Goal: Task Accomplishment & Management: Manage account settings

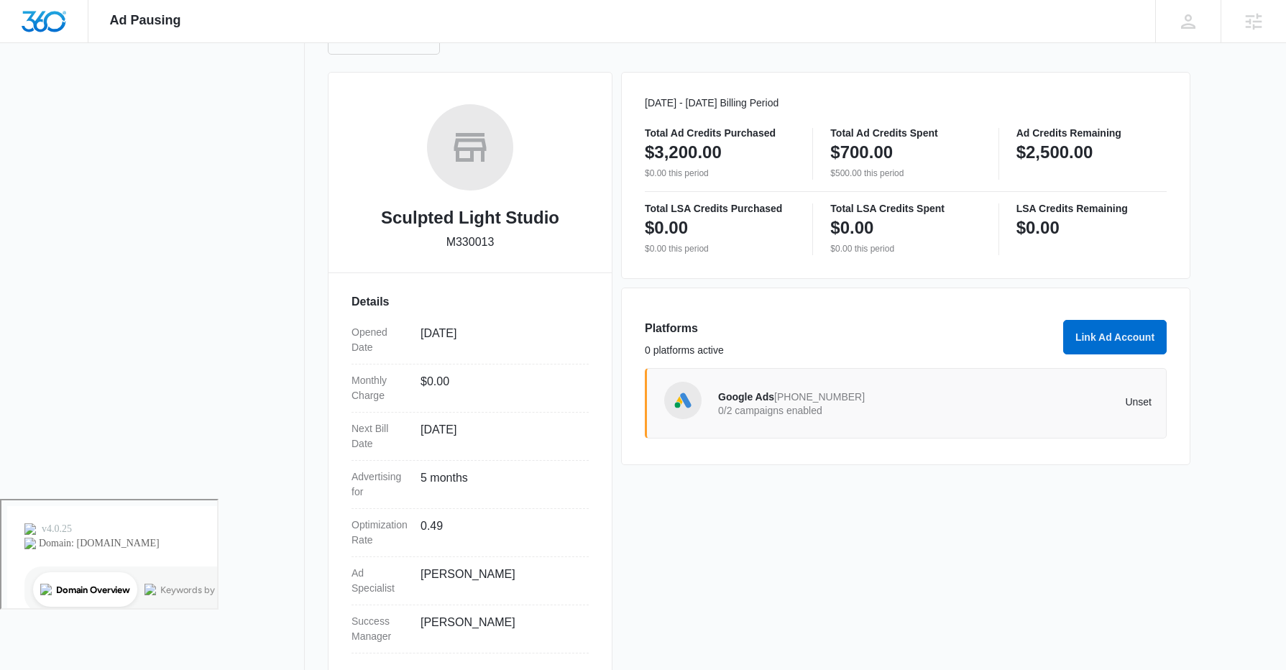
scroll to position [196, 0]
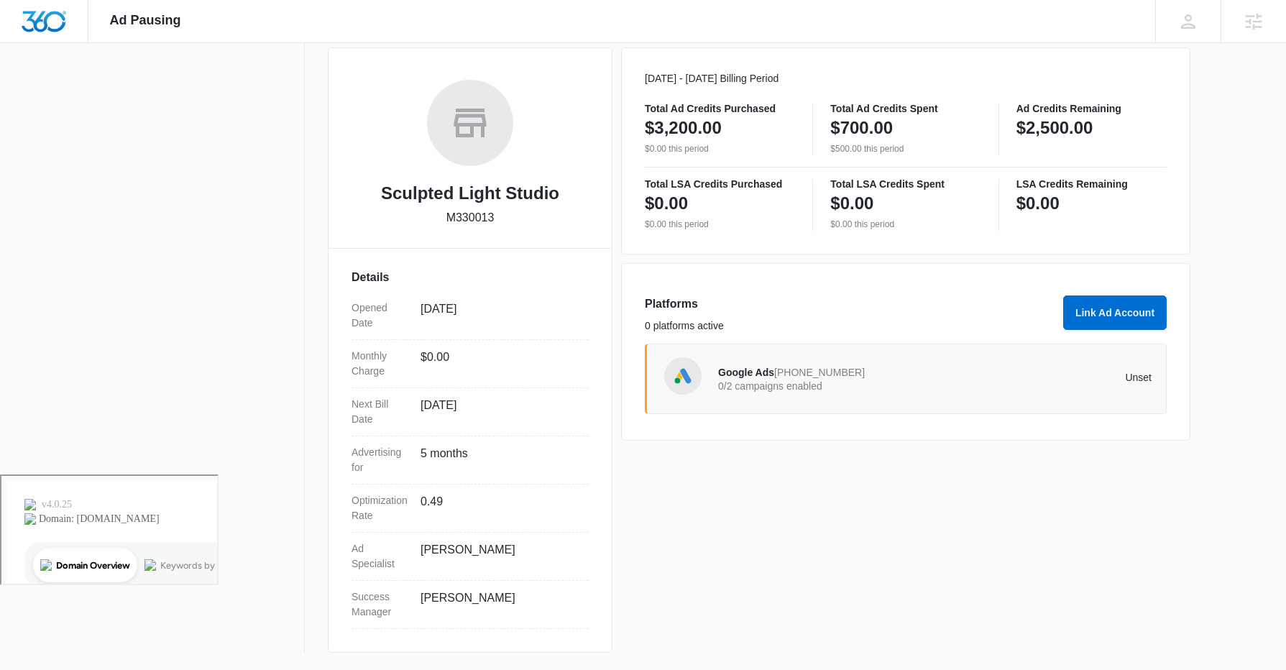
click at [806, 374] on span "846-394-1701" at bounding box center [819, 373] width 91 height 12
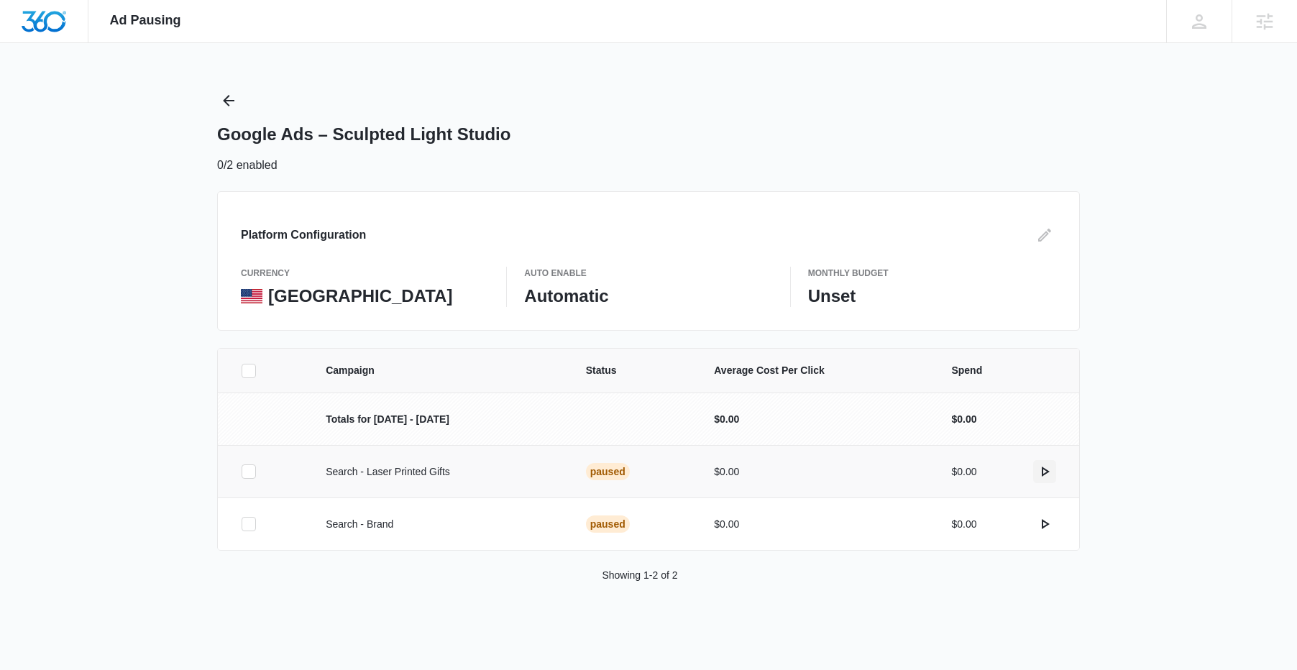
click at [1045, 465] on icon "actions.activate" at bounding box center [1044, 471] width 17 height 17
click at [1042, 531] on icon "actions.activate" at bounding box center [1044, 523] width 17 height 17
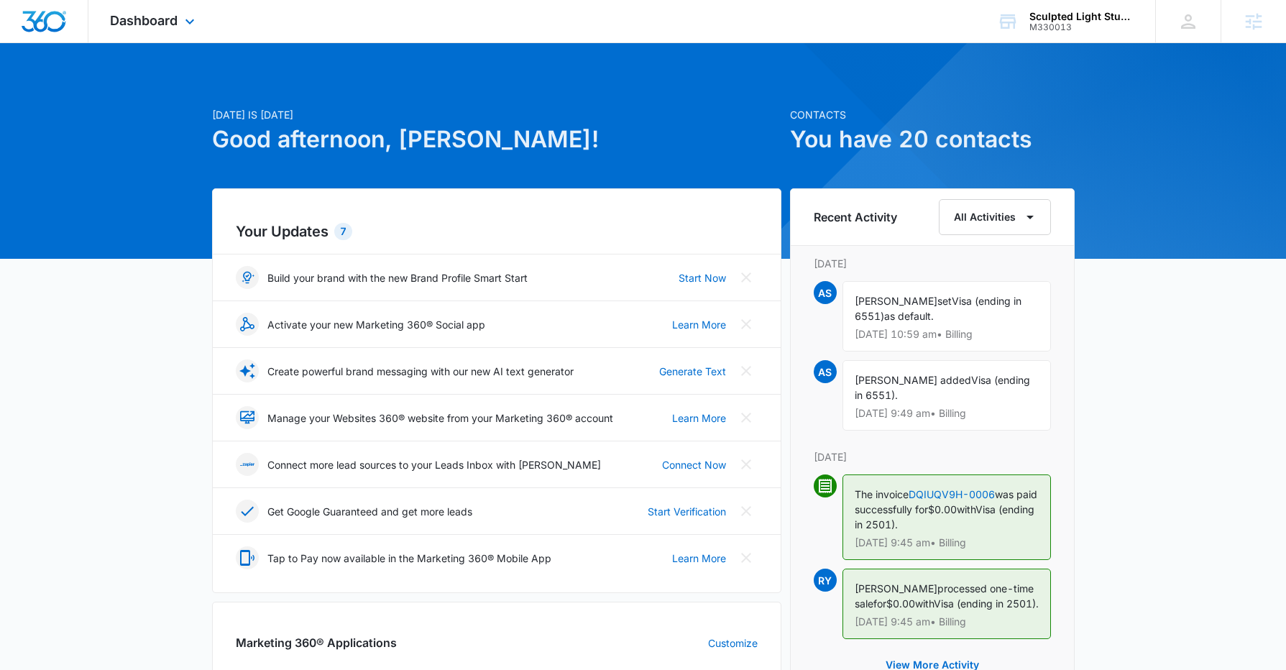
click at [163, 29] on div "Dashboard Apps Reputation Websites Forms CRM Email Social Shop Payments POS Con…" at bounding box center [154, 21] width 132 height 42
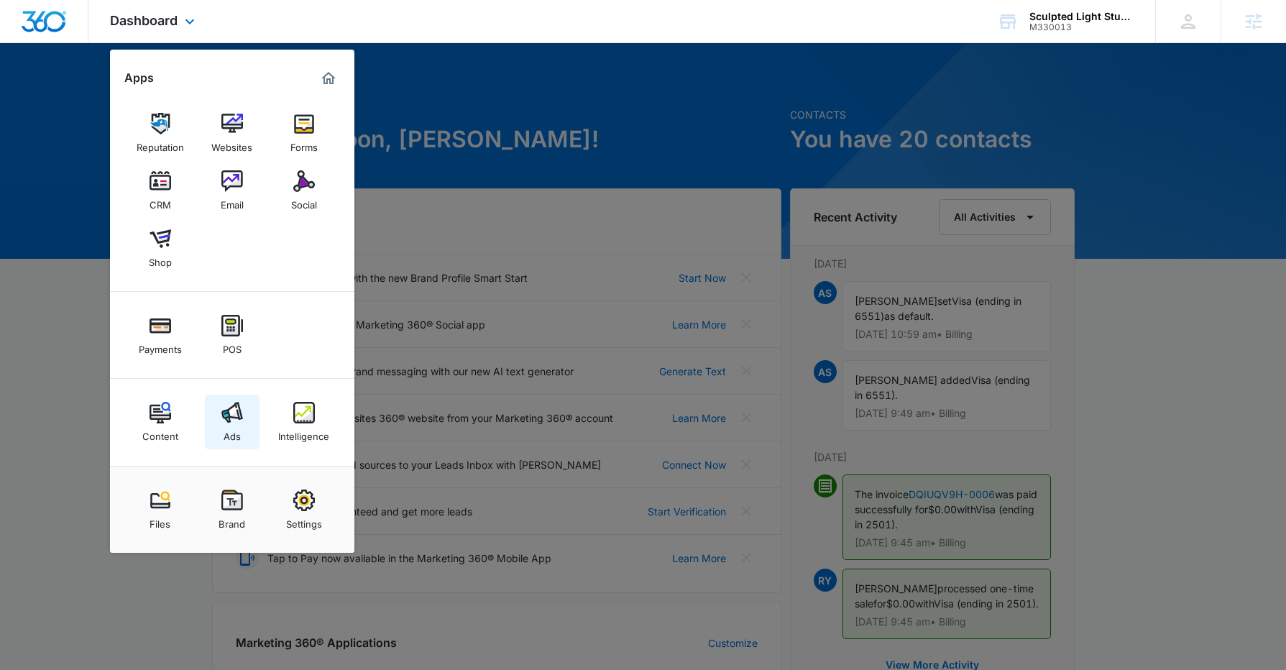
click at [244, 417] on link "Ads" at bounding box center [232, 422] width 55 height 55
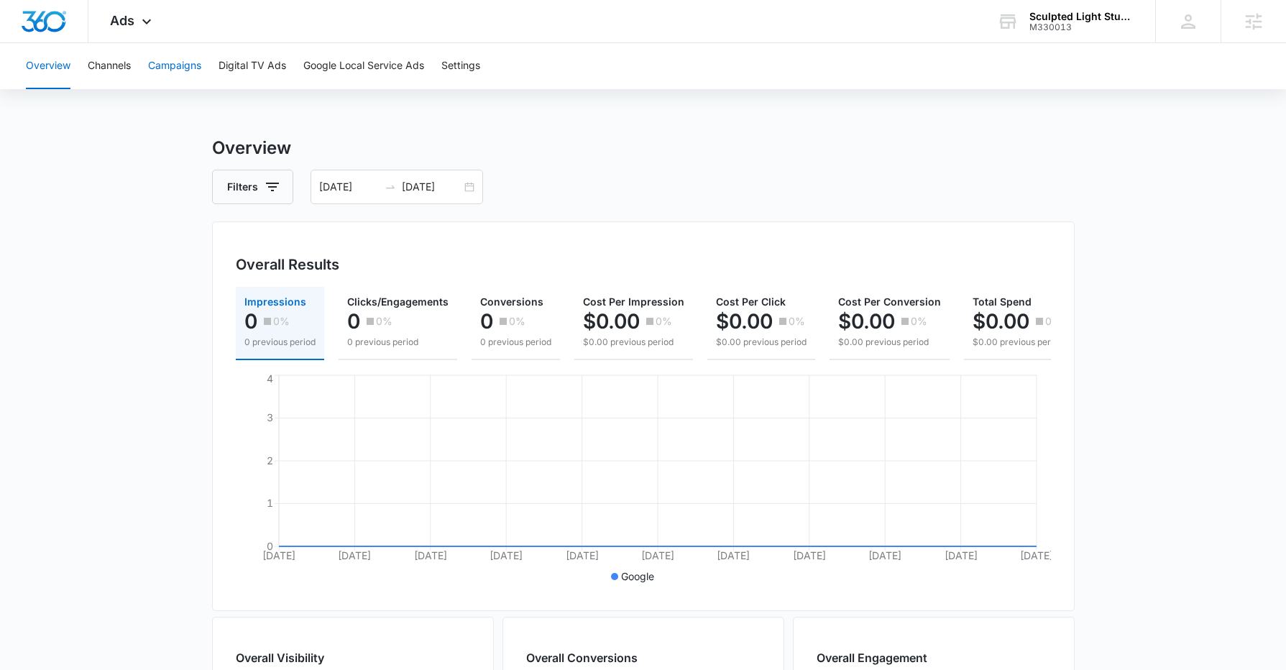
click at [175, 73] on button "Campaigns" at bounding box center [174, 66] width 53 height 46
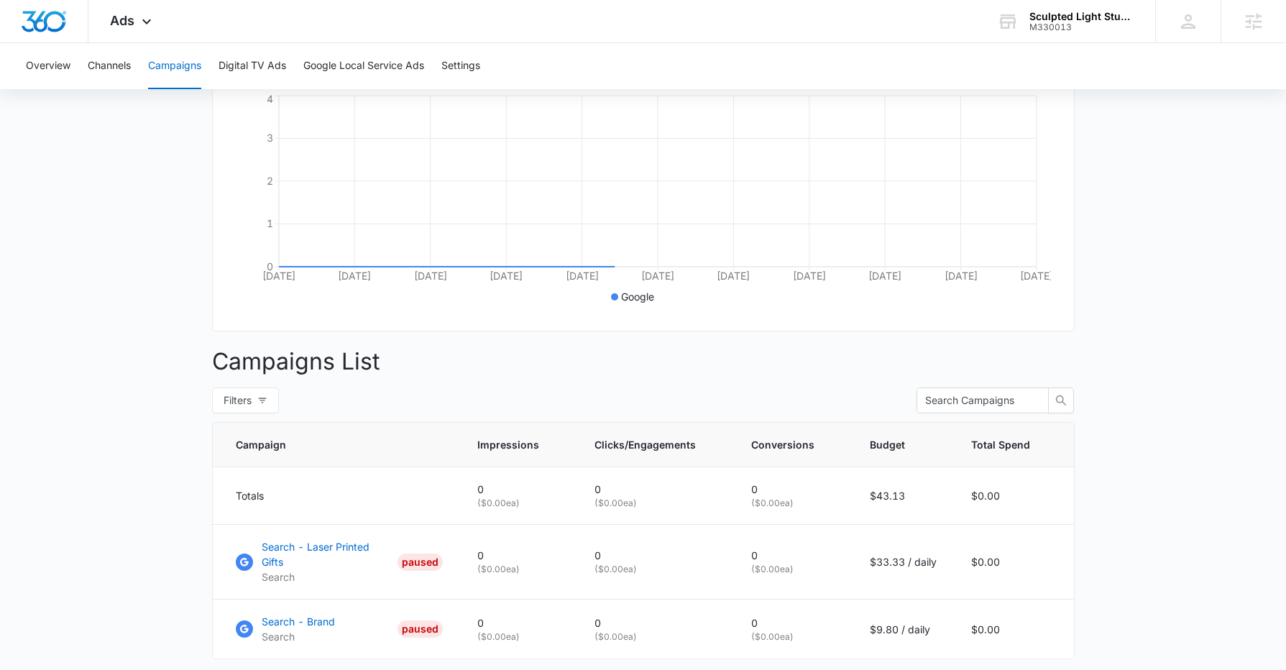
scroll to position [366, 0]
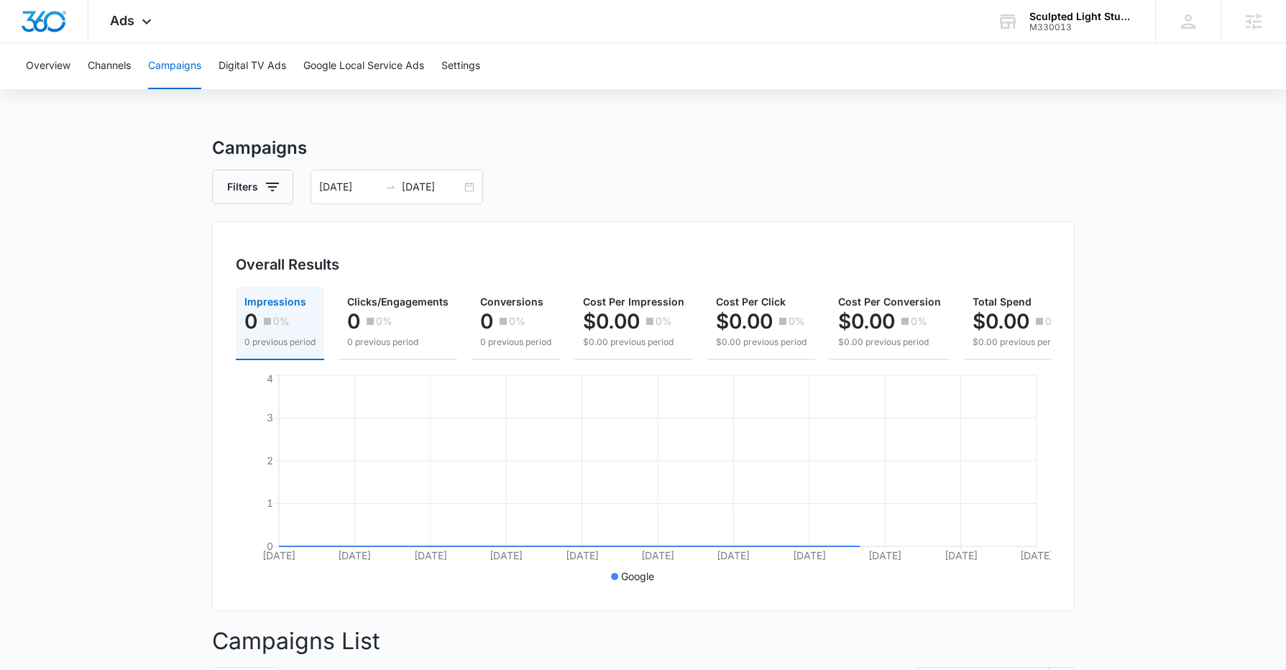
scroll to position [366, 0]
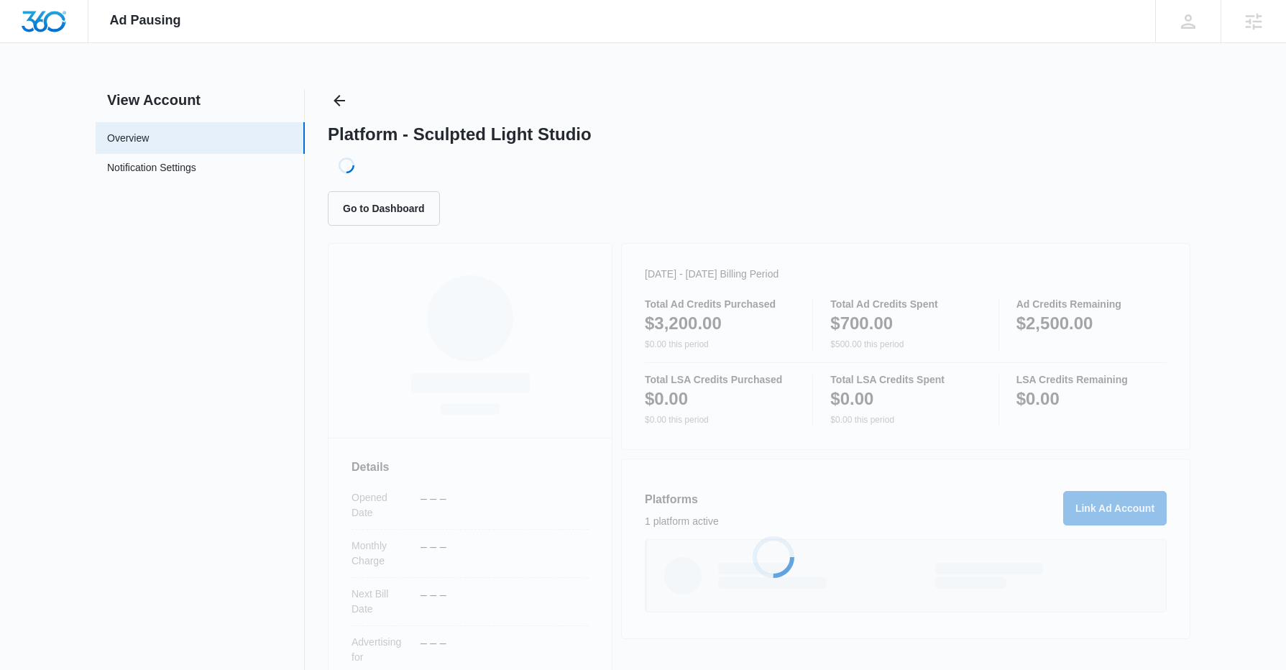
scroll to position [190, 0]
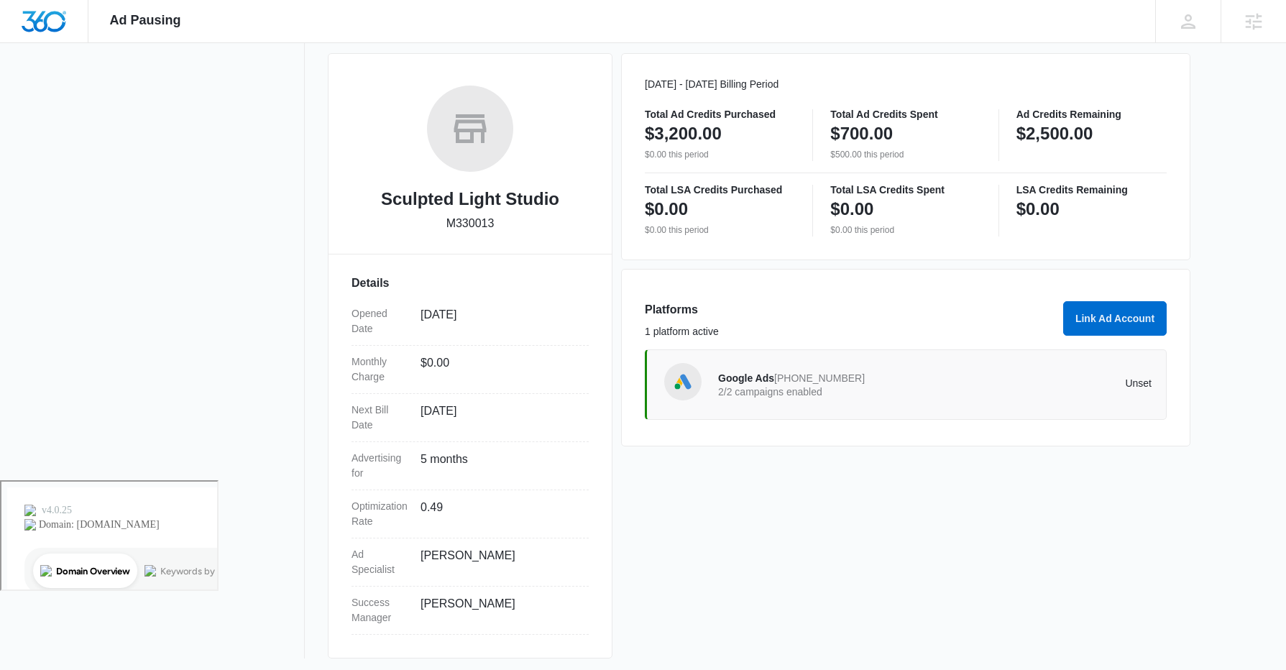
click at [835, 400] on div "Google Ads 846-394-1701 2/2 campaigns enabled Unset" at bounding box center [934, 384] width 433 height 40
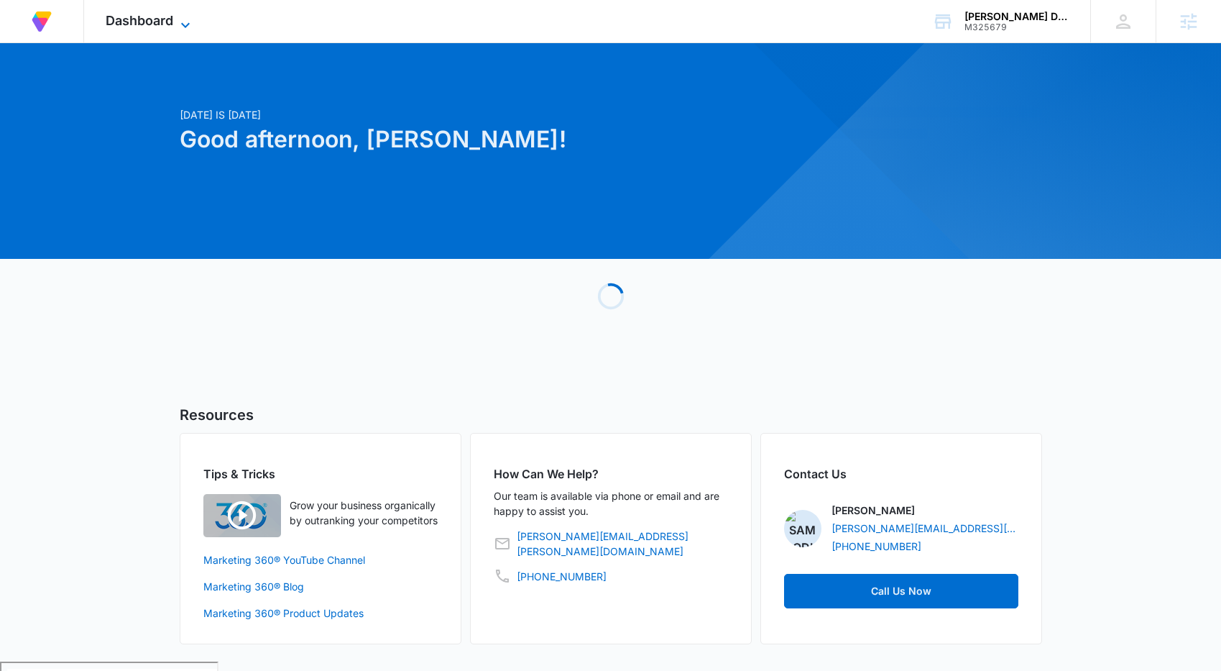
click at [136, 18] on span "Dashboard" at bounding box center [140, 20] width 68 height 15
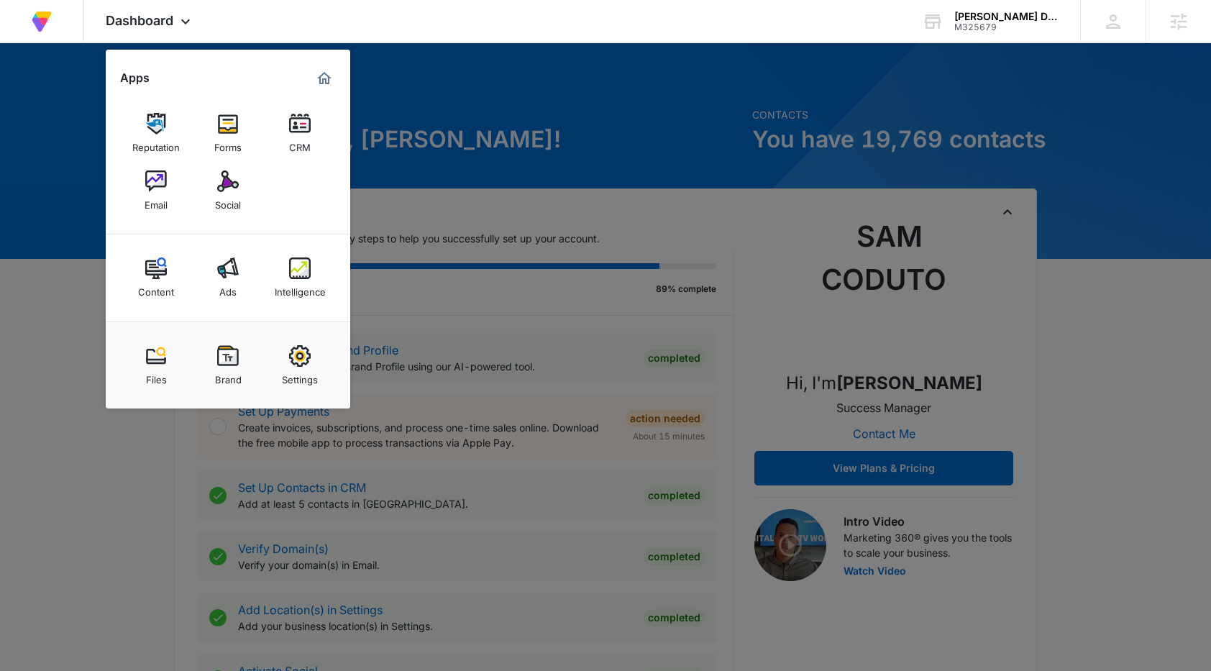
click at [616, 120] on div at bounding box center [605, 335] width 1211 height 671
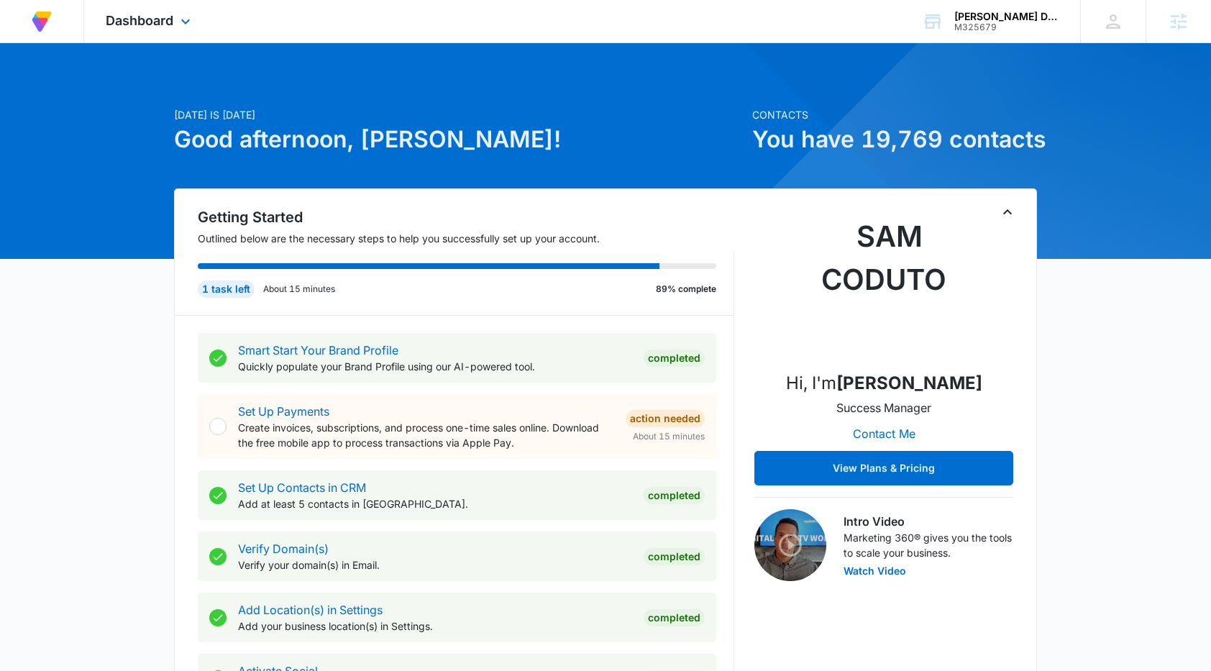
click at [197, 18] on div "Dashboard Apps Reputation Forms CRM Email Social Content Ads Intelligence Files…" at bounding box center [150, 21] width 132 height 42
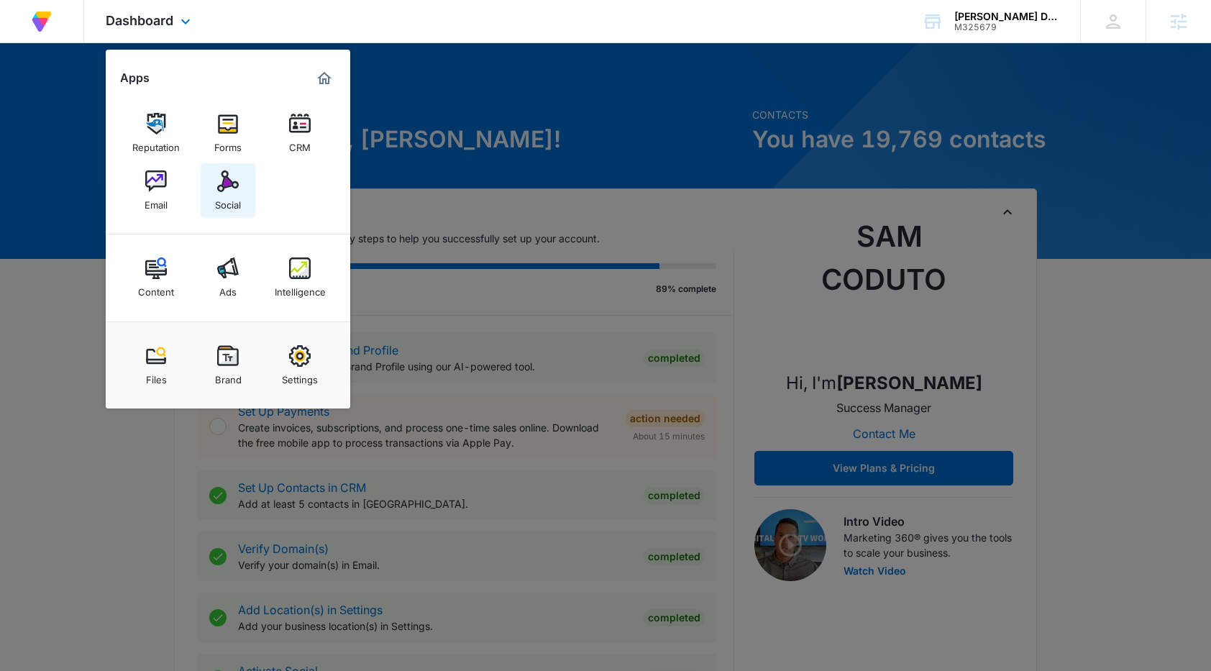
click at [231, 204] on div "Social" at bounding box center [228, 201] width 26 height 19
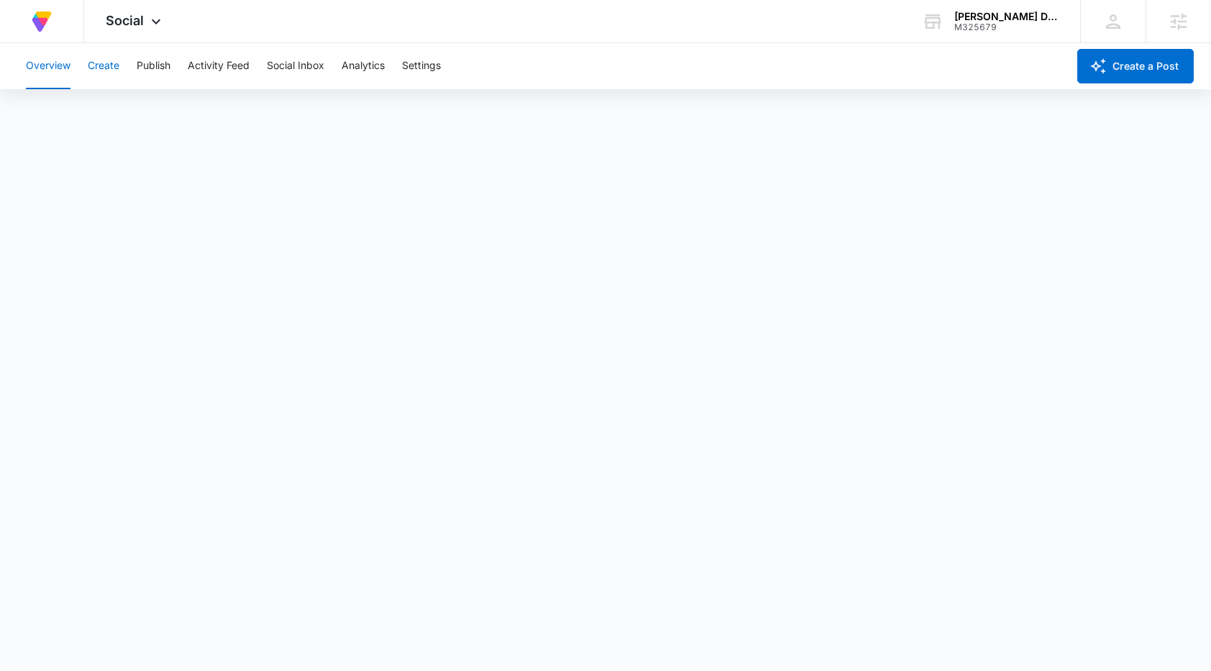
click at [115, 60] on button "Create" at bounding box center [104, 66] width 32 height 46
click at [159, 109] on button "Approvals" at bounding box center [140, 110] width 48 height 40
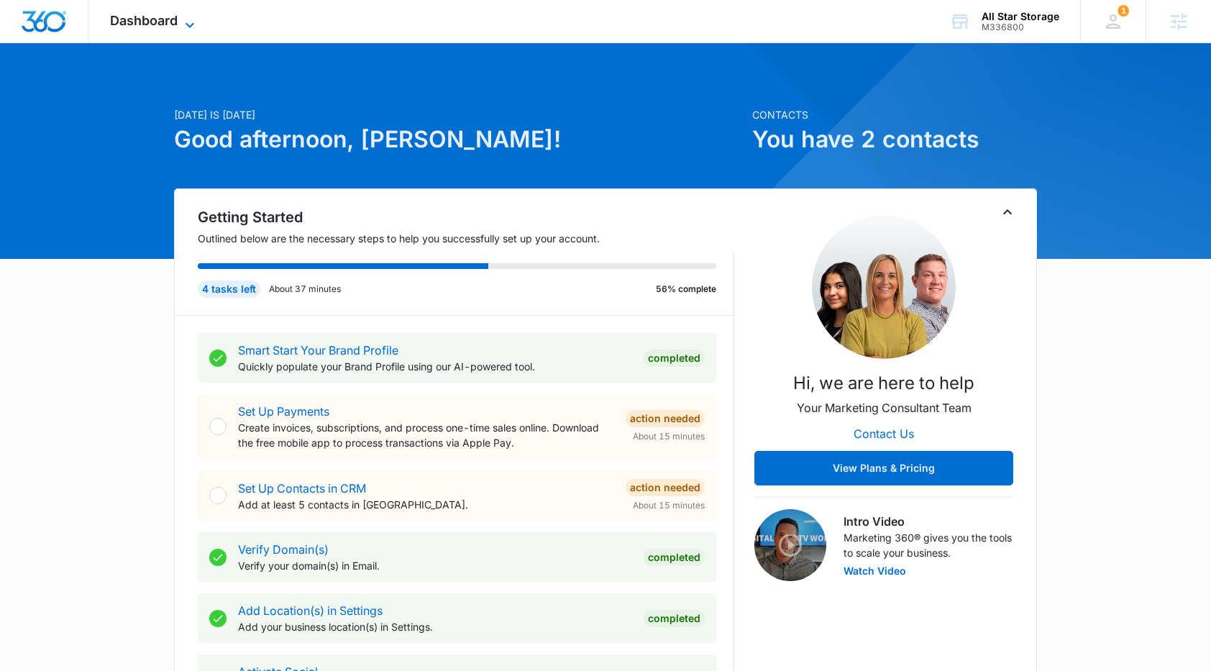
click at [175, 17] on span "Dashboard" at bounding box center [144, 20] width 68 height 15
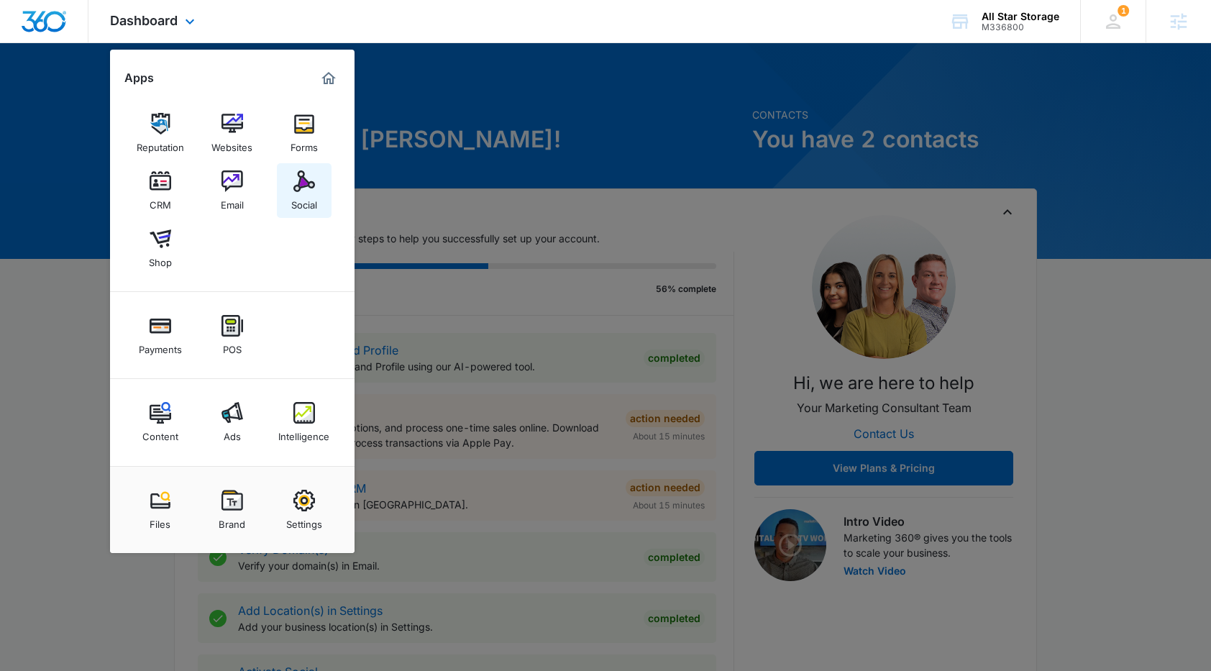
click at [296, 185] on img at bounding box center [304, 181] width 22 height 22
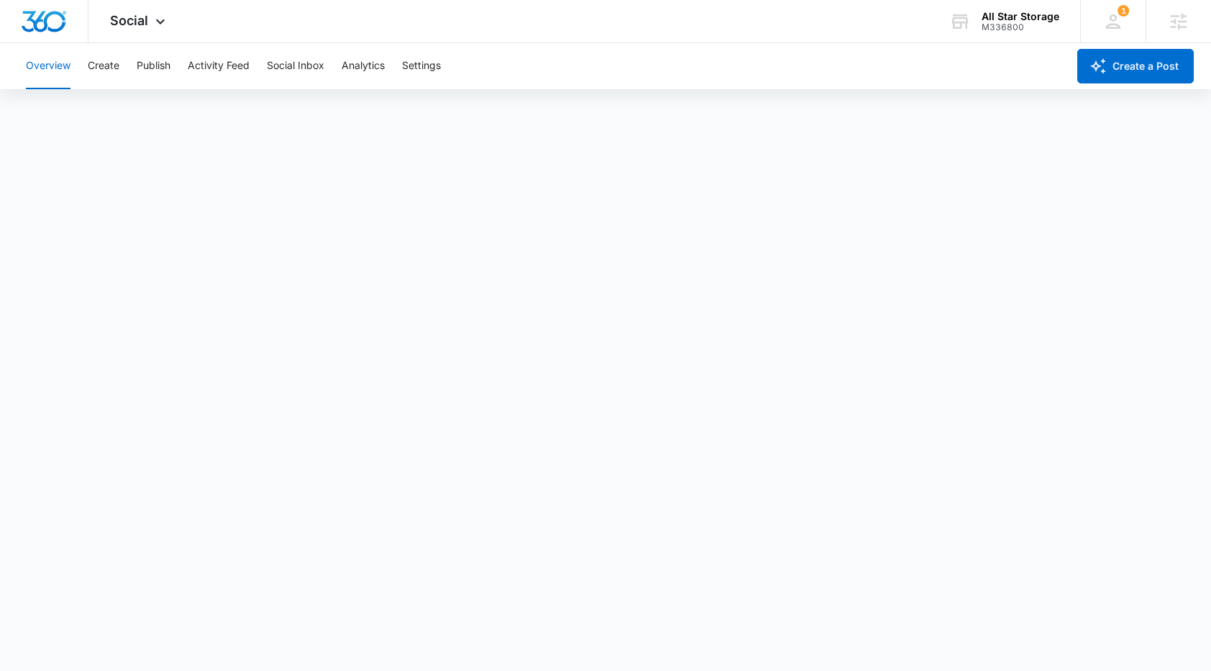
click at [125, 63] on div "Overview Create Publish Activity Feed Social Inbox Analytics Settings" at bounding box center [542, 66] width 1050 height 46
click at [104, 70] on button "Create" at bounding box center [104, 66] width 32 height 46
